Goal: Transaction & Acquisition: Purchase product/service

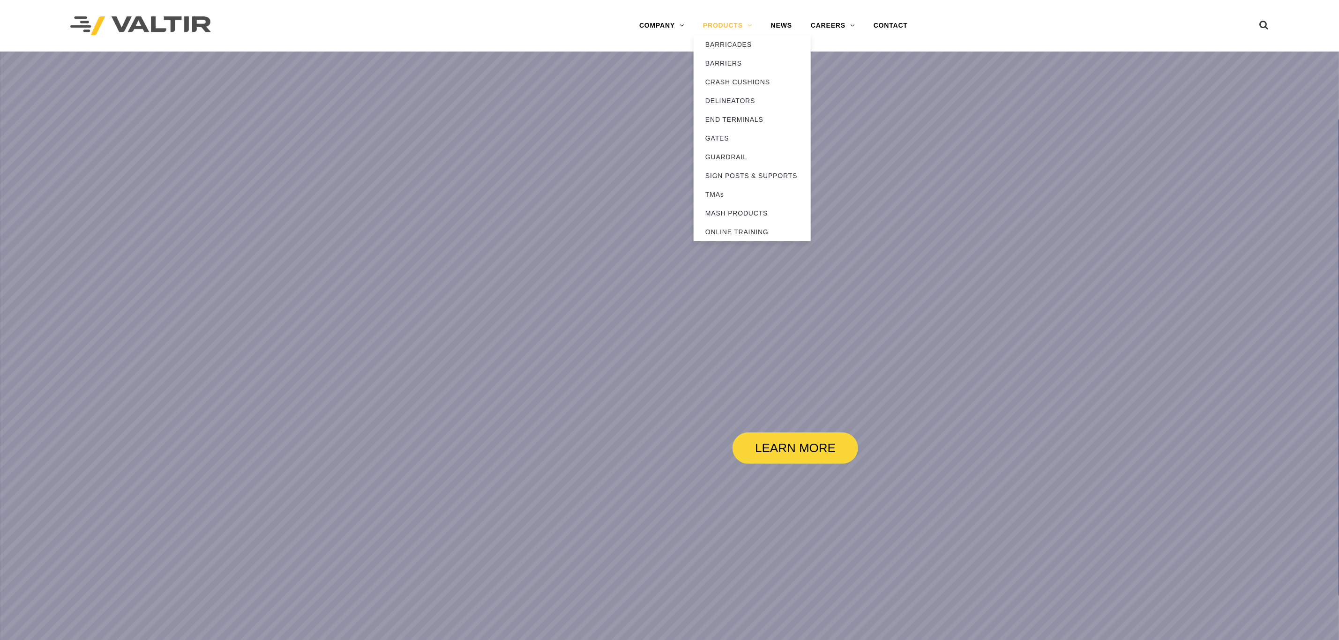
click at [731, 30] on link "PRODUCTS" at bounding box center [728, 25] width 68 height 19
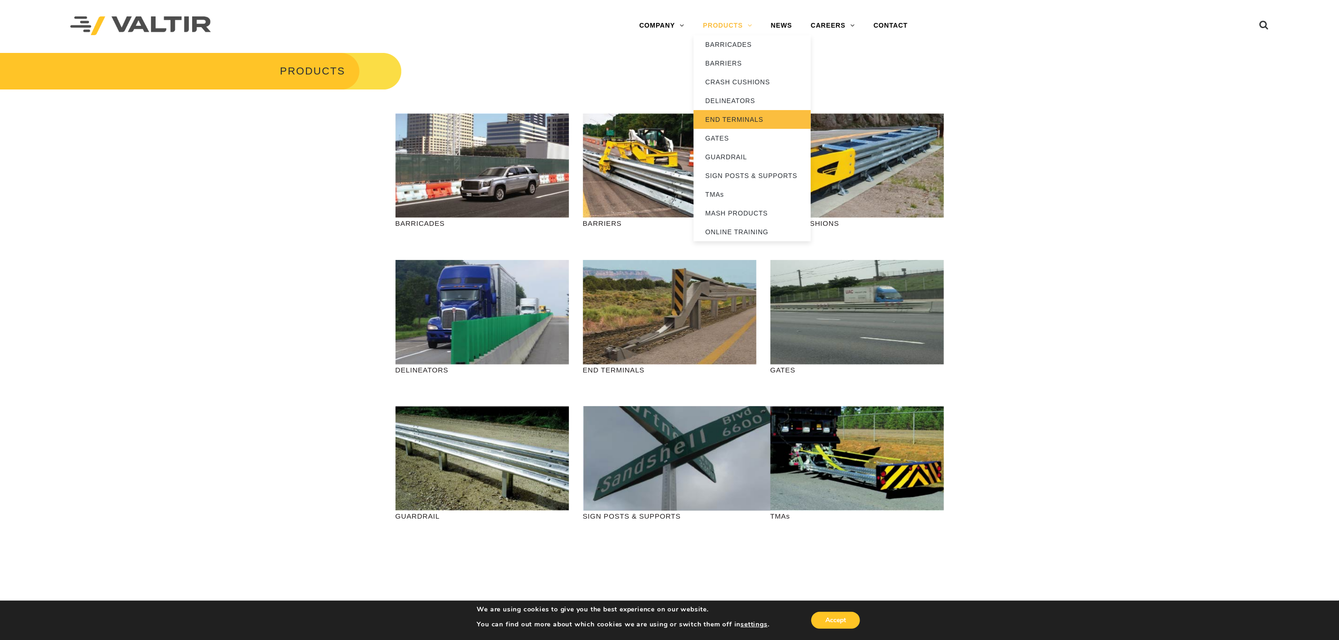
click at [727, 118] on link "END TERMINALS" at bounding box center [752, 119] width 117 height 19
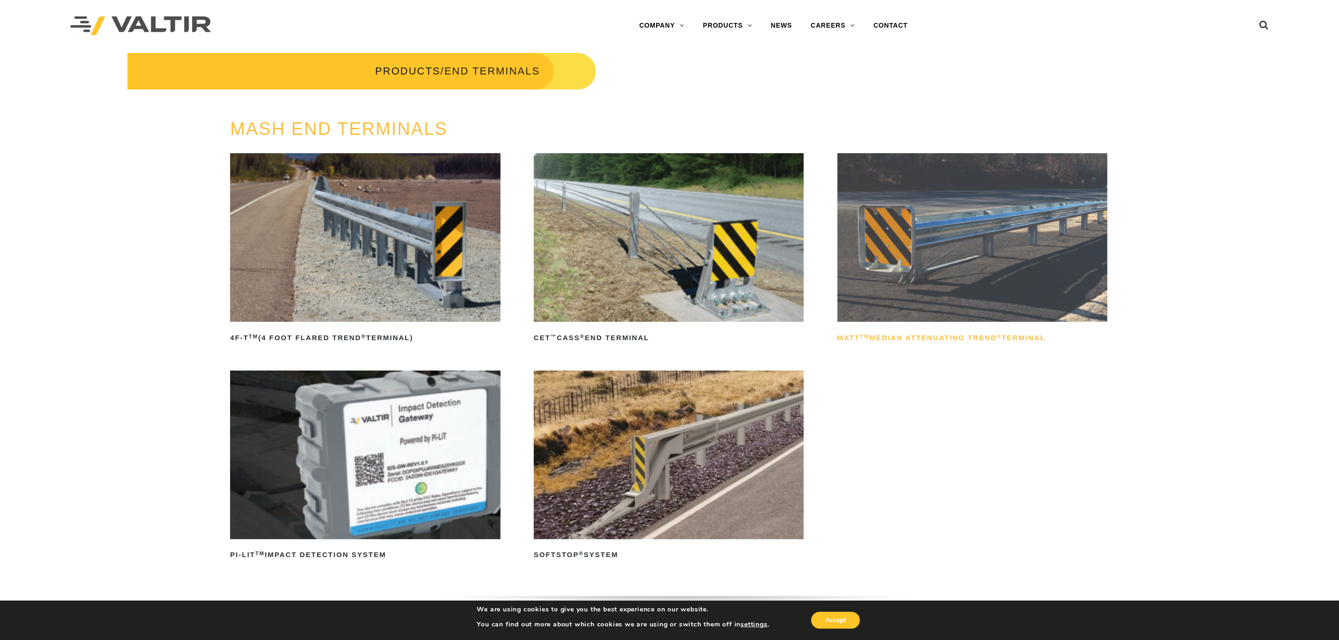
click at [898, 332] on h2 "MATT TM Median Attenuating TREND ® Terminal" at bounding box center [973, 337] width 270 height 15
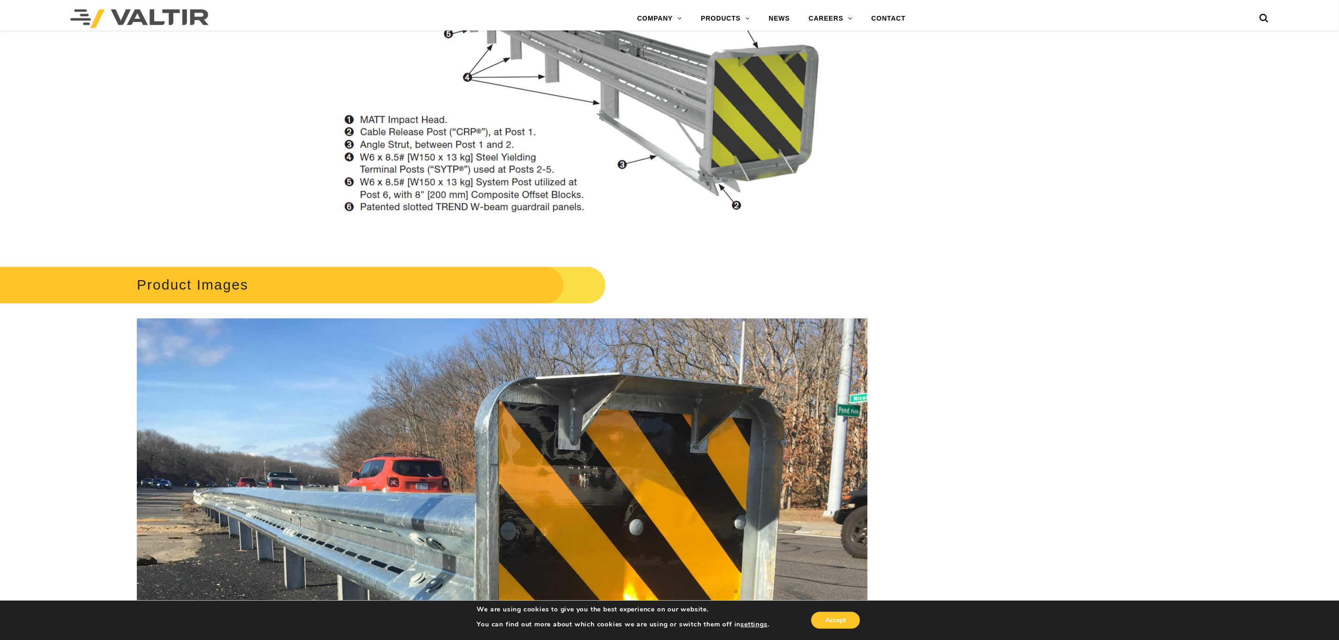
scroll to position [1265, 0]
